Goal: Information Seeking & Learning: Find contact information

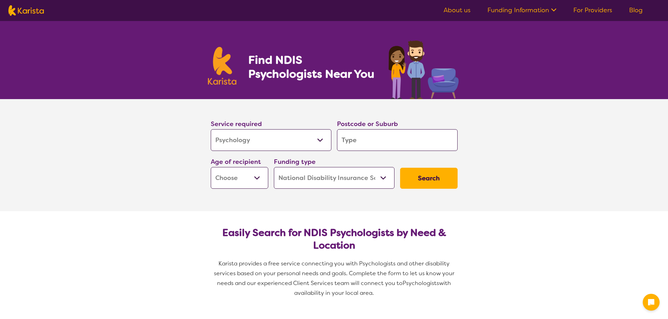
select select "Psychology"
select select "NDIS"
select select "Psychology"
select select "NDIS"
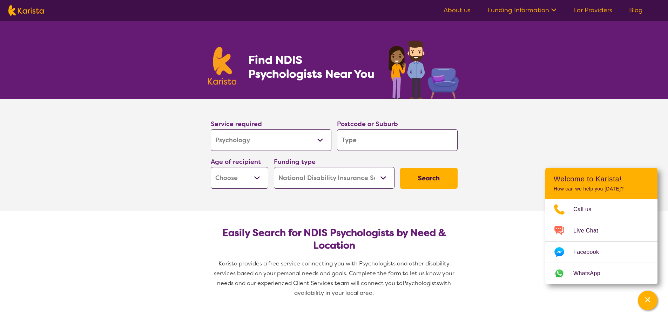
click at [359, 139] on input "search" at bounding box center [397, 140] width 121 height 22
type input "4"
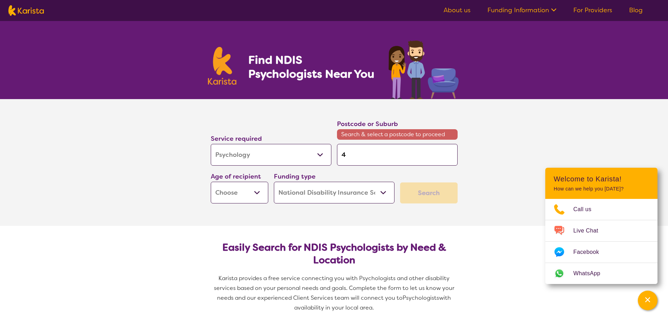
type input "41"
type input "412"
type input "4127"
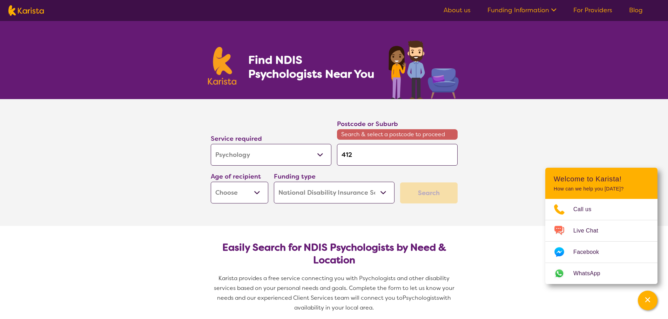
type input "4127"
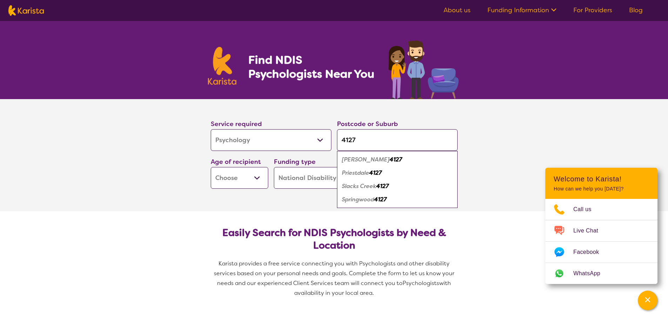
type input "4127"
click at [357, 201] on em "Springwood" at bounding box center [358, 199] width 32 height 7
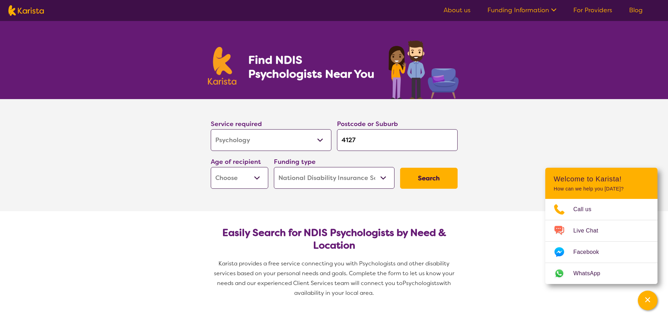
click at [257, 178] on select "Early Childhood - 0 to 9 Child - 10 to 11 Adolescent - 12 to 17 Adult - 18 to 6…" at bounding box center [240, 178] width 58 height 22
select select "AD"
click at [211, 167] on select "Early Childhood - 0 to 9 Child - 10 to 11 Adolescent - 12 to 17 Adult - 18 to 6…" at bounding box center [240, 178] width 58 height 22
select select "AD"
click at [340, 183] on select "Home Care Package (HCP) National Disability Insurance Scheme (NDIS) I don't know" at bounding box center [334, 178] width 121 height 22
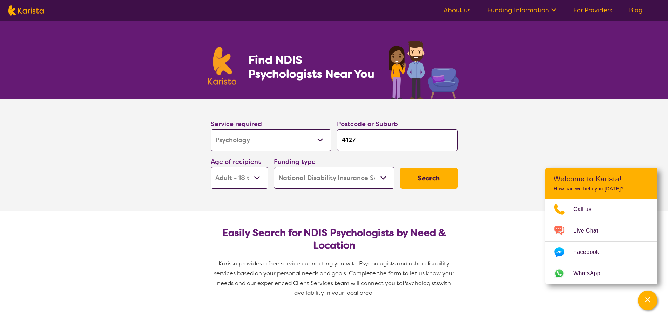
click at [274, 167] on select "Home Care Package (HCP) National Disability Insurance Scheme (NDIS) I don't know" at bounding box center [334, 178] width 121 height 22
click at [417, 173] on button "Search" at bounding box center [429, 178] width 58 height 21
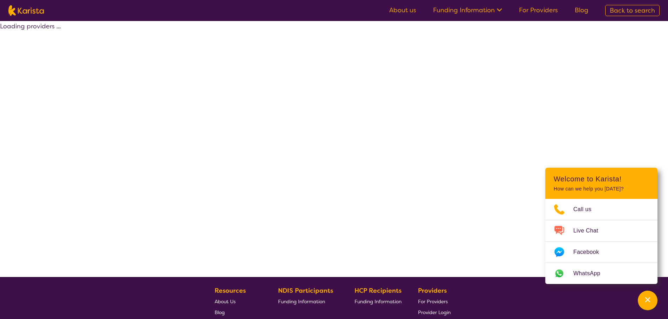
select select "by_score"
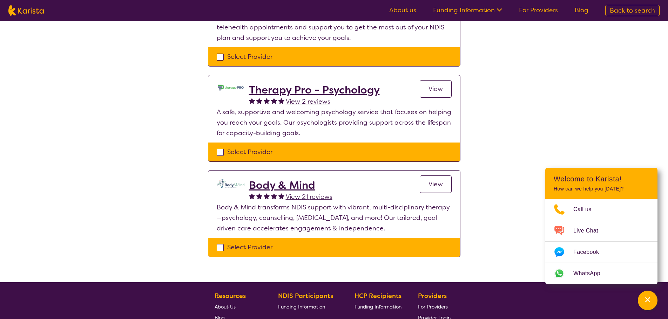
scroll to position [140, 0]
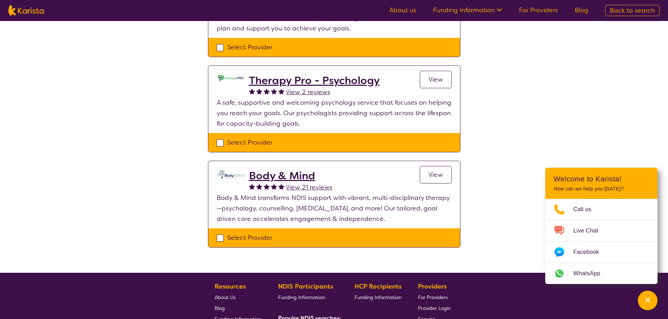
click at [436, 175] on span "View" at bounding box center [436, 175] width 14 height 8
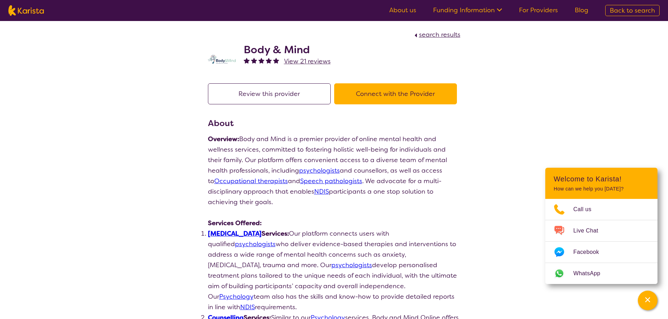
click at [233, 236] on link "Psychologist" at bounding box center [235, 234] width 54 height 8
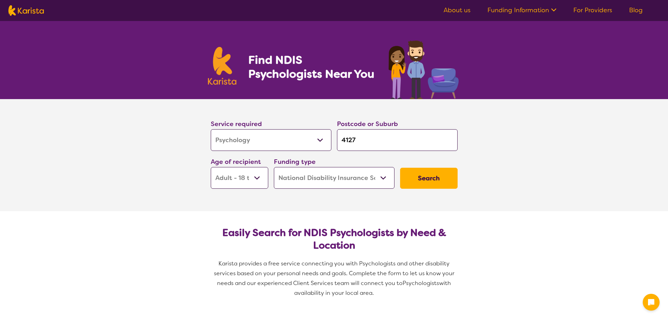
select select "Psychology"
select select "AD"
select select "NDIS"
select select "Psychology"
select select "AD"
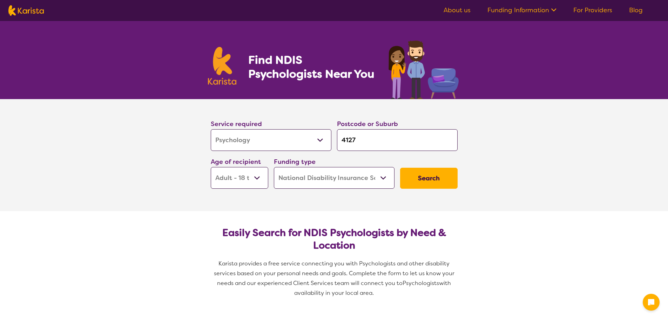
select select "NDIS"
